Goal: Communication & Community: Answer question/provide support

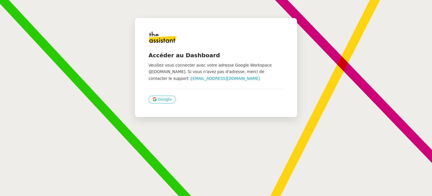
click at [167, 102] on button "Google" at bounding box center [162, 99] width 27 height 8
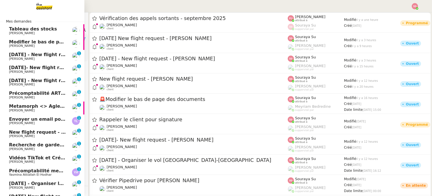
drag, startPoint x: 53, startPoint y: 43, endPoint x: 88, endPoint y: 68, distance: 42.2
click at [53, 43] on span "Modifier le bas de page des documents" at bounding box center [59, 41] width 100 height 5
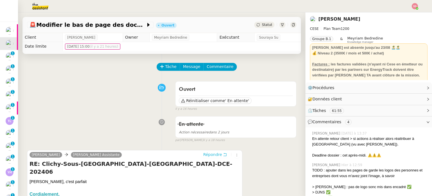
click at [208, 154] on span "Répondre" at bounding box center [212, 154] width 19 height 6
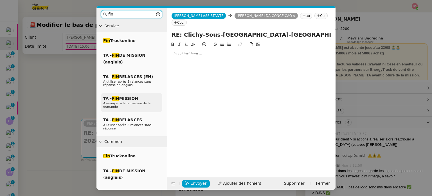
type input "fin"
click at [137, 97] on div "TA - FIN MISSION À envoyer à la fermeture de la demande" at bounding box center [131, 102] width 61 height 19
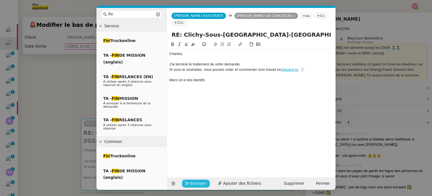
click at [205, 186] on button "Envoyer" at bounding box center [196, 183] width 28 height 8
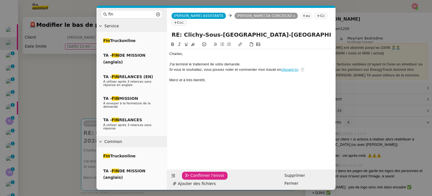
click at [207, 178] on span "Confirmer l'envoi" at bounding box center [207, 175] width 34 height 6
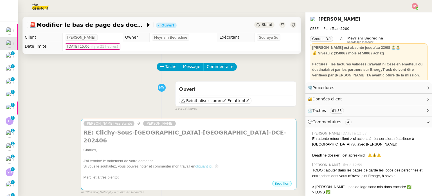
scroll to position [141, 0]
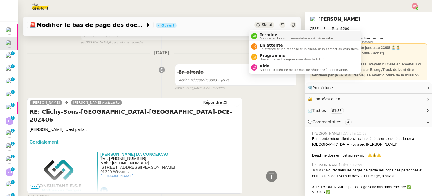
click at [260, 32] on span "Terminé" at bounding box center [297, 34] width 74 height 5
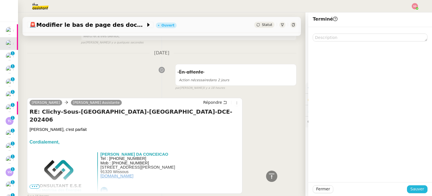
click at [420, 189] on span "Sauver" at bounding box center [418, 188] width 14 height 6
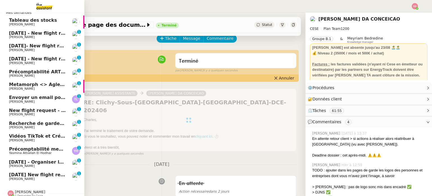
scroll to position [28, 0]
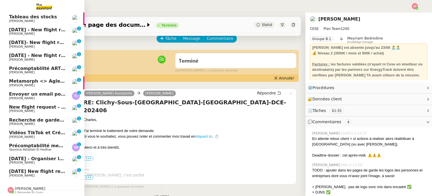
click at [54, 78] on span "Metamorph <> Agle Capital Markets" at bounding box center [55, 80] width 93 height 5
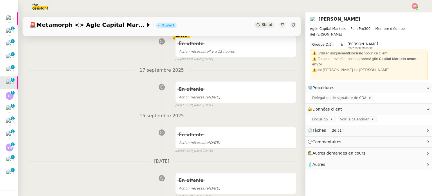
scroll to position [281, 0]
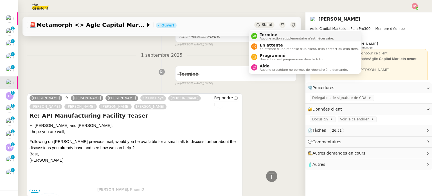
click at [268, 33] on span "Terminé" at bounding box center [297, 34] width 74 height 5
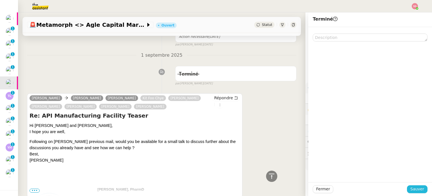
click at [407, 188] on button "Sauver" at bounding box center [417, 189] width 21 height 8
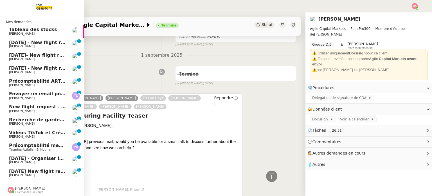
scroll to position [2, 0]
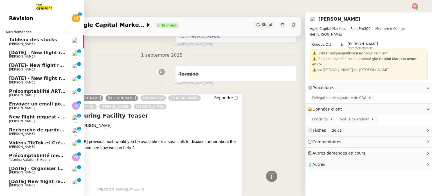
click at [54, 101] on span "Envoyer un email pour demander le numéro RNA" at bounding box center [71, 103] width 124 height 5
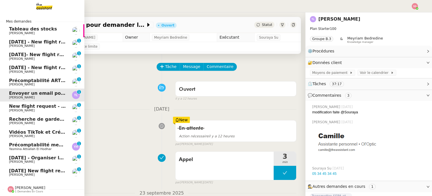
scroll to position [2, 0]
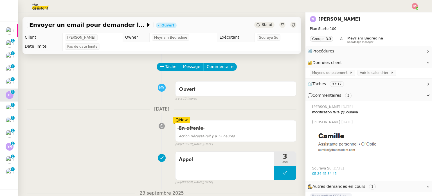
click at [266, 25] on div "Statut" at bounding box center [264, 25] width 20 height 6
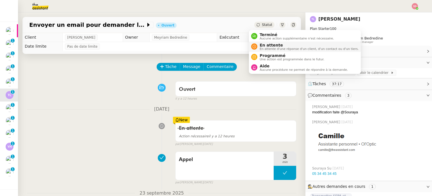
click at [267, 44] on span "En attente" at bounding box center [309, 45] width 99 height 5
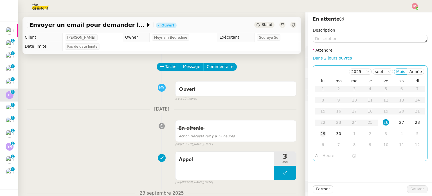
click at [321, 134] on div "29" at bounding box center [323, 133] width 6 height 6
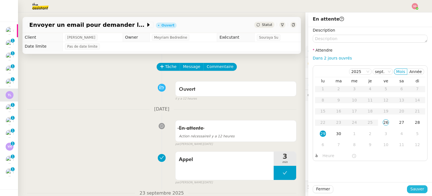
click at [422, 191] on button "Sauver" at bounding box center [417, 189] width 21 height 8
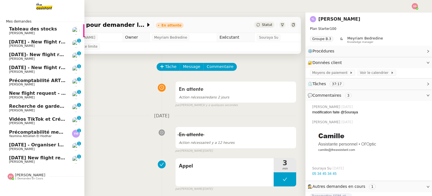
click at [19, 176] on span "[PERSON_NAME]" at bounding box center [30, 174] width 30 height 4
click at [60, 41] on span "[DATE] - New flight request - [PERSON_NAME]" at bounding box center [67, 41] width 116 height 5
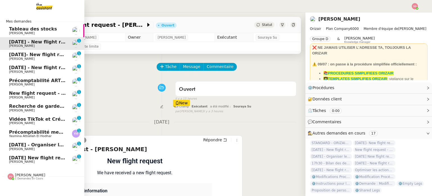
click at [44, 156] on span "[DATE] New flight request - [PERSON_NAME]" at bounding box center [65, 157] width 113 height 5
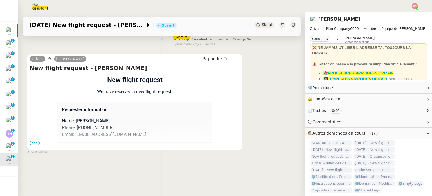
scroll to position [75, 0]
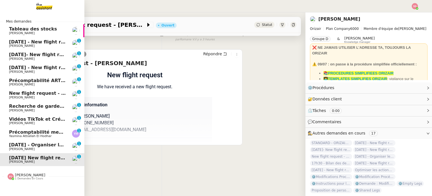
click at [20, 145] on span "[DATE] - Organiser le vol [GEOGRAPHIC_DATA]-[GEOGRAPHIC_DATA]" at bounding box center [94, 144] width 171 height 5
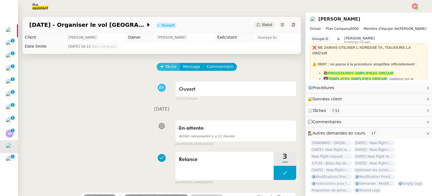
click at [166, 68] on span "Tâche" at bounding box center [171, 66] width 12 height 6
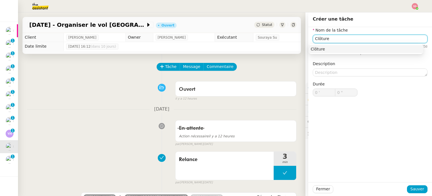
click at [325, 48] on div "Clôture" at bounding box center [366, 48] width 110 height 5
type input "Clôture"
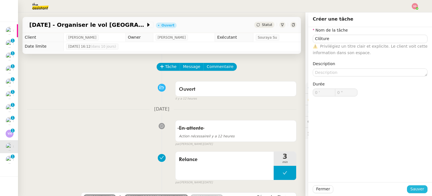
click at [407, 187] on button "Sauver" at bounding box center [417, 189] width 21 height 8
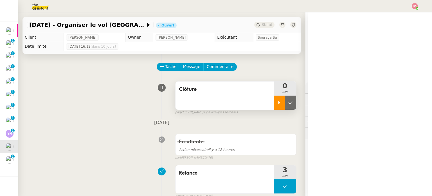
click at [274, 99] on div at bounding box center [279, 102] width 11 height 14
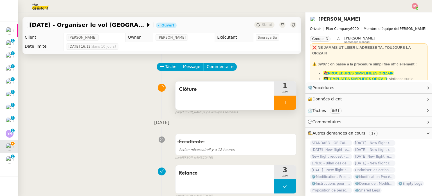
click at [284, 100] on div at bounding box center [285, 102] width 23 height 14
click at [286, 103] on button at bounding box center [290, 102] width 11 height 14
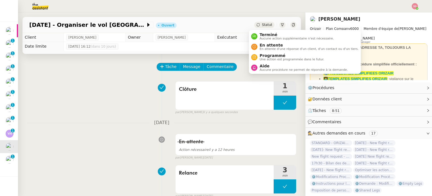
click at [262, 24] on span "Statut" at bounding box center [267, 25] width 10 height 4
click at [261, 33] on span "Terminé" at bounding box center [297, 34] width 74 height 5
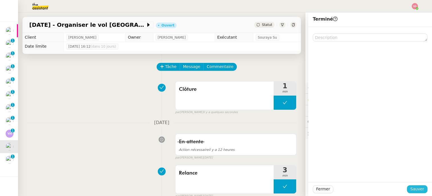
click at [411, 190] on span "Sauver" at bounding box center [418, 188] width 14 height 6
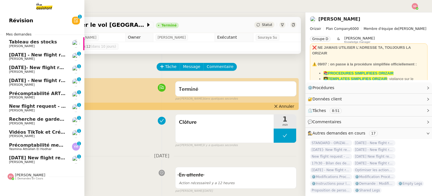
click at [32, 109] on span "[PERSON_NAME]" at bounding box center [37, 110] width 57 height 3
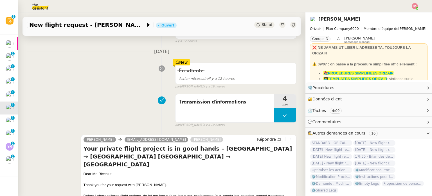
scroll to position [56, 0]
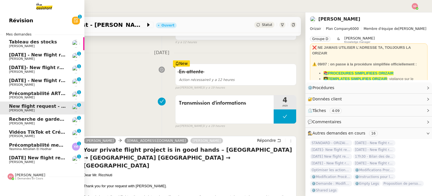
click at [27, 80] on span "[DATE] - New flight request - [PERSON_NAME]" at bounding box center [67, 80] width 116 height 5
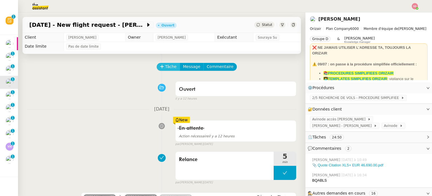
click at [167, 66] on span "Tâche" at bounding box center [171, 66] width 12 height 6
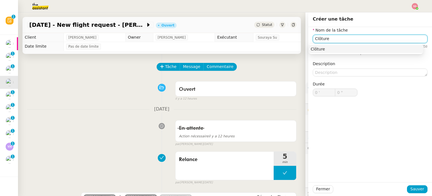
click at [353, 49] on div "Clôture" at bounding box center [366, 48] width 110 height 5
type input "Clôture"
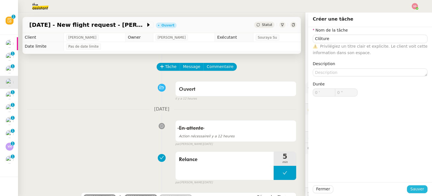
click at [412, 189] on span "Sauver" at bounding box center [418, 188] width 14 height 6
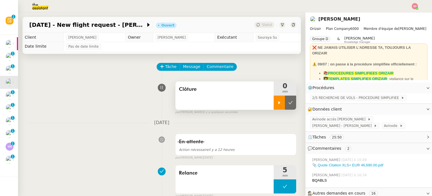
click at [277, 103] on icon at bounding box center [279, 102] width 5 height 5
click at [286, 102] on div at bounding box center [285, 102] width 23 height 14
click at [286, 102] on button at bounding box center [290, 102] width 11 height 14
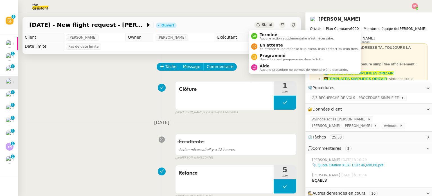
click at [262, 26] on span "Statut" at bounding box center [267, 25] width 10 height 4
click at [265, 34] on span "Terminé" at bounding box center [297, 34] width 74 height 5
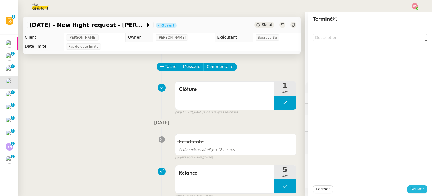
click at [414, 187] on span "Sauver" at bounding box center [418, 188] width 14 height 6
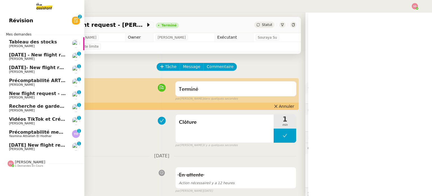
click at [25, 75] on link "[DATE]- New flight request - [PERSON_NAME] [PERSON_NAME] 0 1 2 3 4 5 6 7 8 9" at bounding box center [42, 69] width 84 height 13
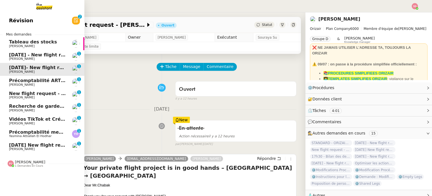
click at [55, 59] on span "[PERSON_NAME]" at bounding box center [37, 58] width 57 height 3
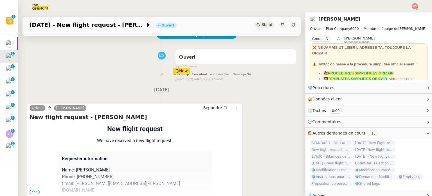
scroll to position [75, 0]
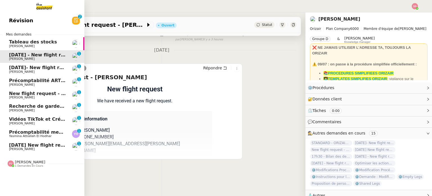
click at [43, 94] on span "New flight request - [PERSON_NAME]" at bounding box center [56, 93] width 94 height 5
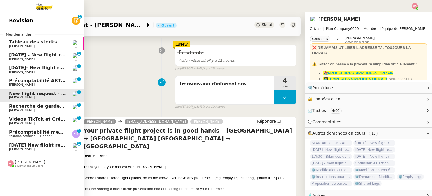
click at [32, 145] on span "[DATE] New flight request - [PERSON_NAME]" at bounding box center [65, 144] width 113 height 5
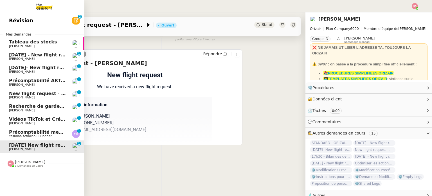
click at [37, 134] on span "Yasmina Attiallah El Hodhar" at bounding box center [30, 136] width 42 height 4
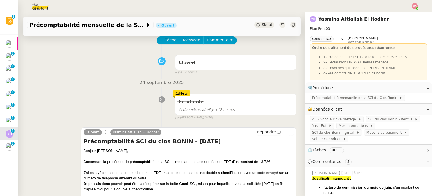
scroll to position [84, 0]
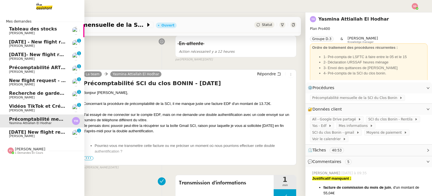
click at [27, 104] on span "Vidéos TikTok et Créatives META - septembre 2025" at bounding box center [73, 105] width 129 height 5
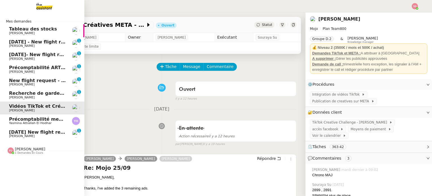
click at [20, 151] on span "[PERSON_NAME]" at bounding box center [30, 149] width 30 height 4
click at [29, 133] on span "[DATE] New flight request - [PERSON_NAME]" at bounding box center [65, 131] width 113 height 5
